Goal: Task Accomplishment & Management: Complete application form

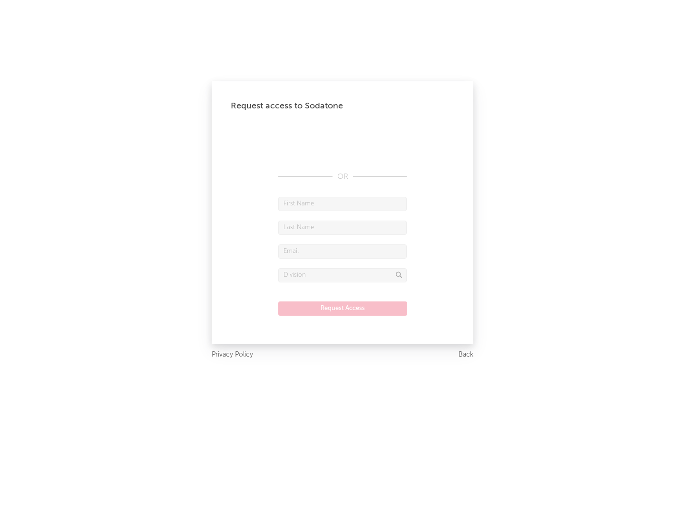
click at [343, 204] on input "text" at bounding box center [342, 204] width 128 height 14
type input "[PERSON_NAME]"
click at [343, 227] on input "text" at bounding box center [342, 228] width 128 height 14
type input "[PERSON_NAME]"
click at [343, 251] on input "text" at bounding box center [342, 252] width 128 height 14
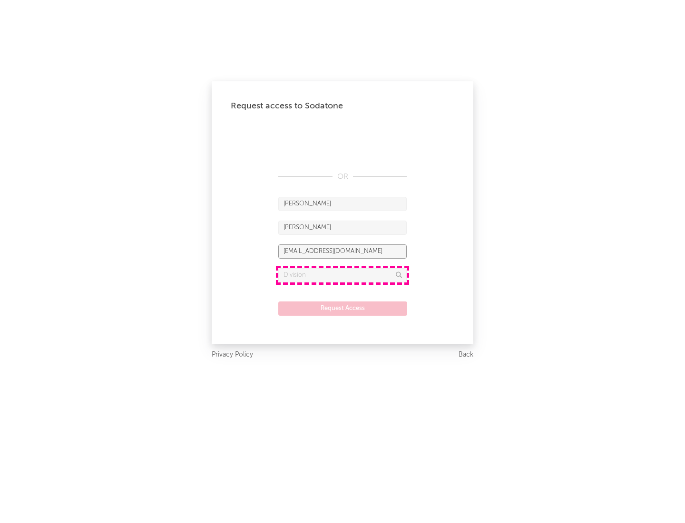
type input "[EMAIL_ADDRESS][DOMAIN_NAME]"
click at [343, 275] on input "text" at bounding box center [342, 275] width 128 height 14
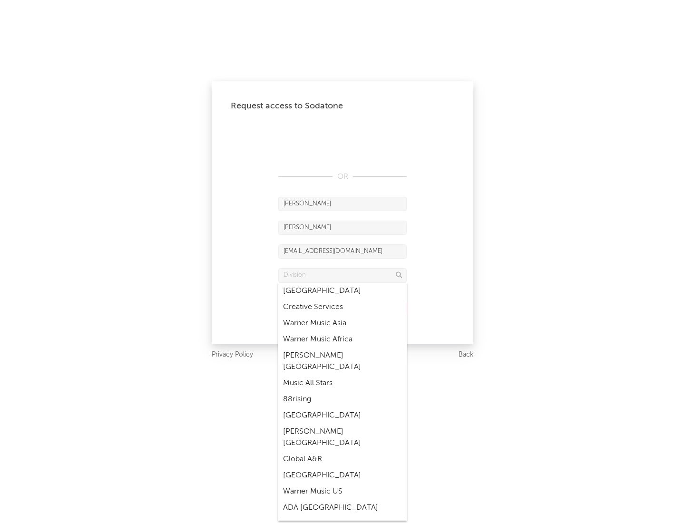
click at [343, 375] on div "Music All Stars" at bounding box center [342, 383] width 128 height 16
type input "Music All Stars"
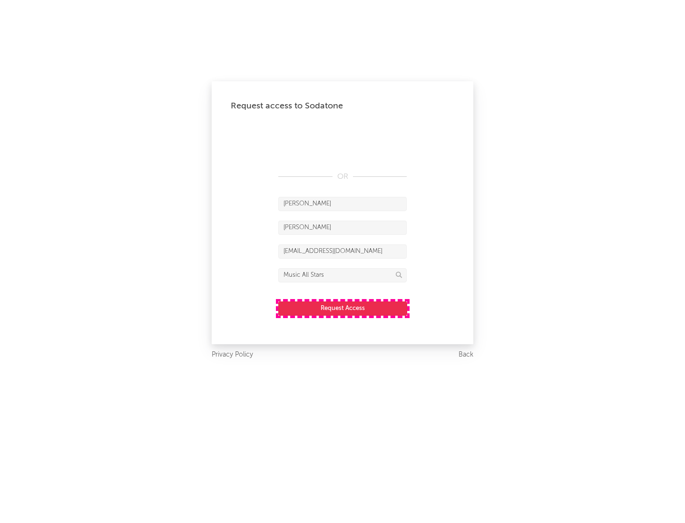
click at [343, 308] on button "Request Access" at bounding box center [342, 309] width 129 height 14
